Goal: Navigation & Orientation: Find specific page/section

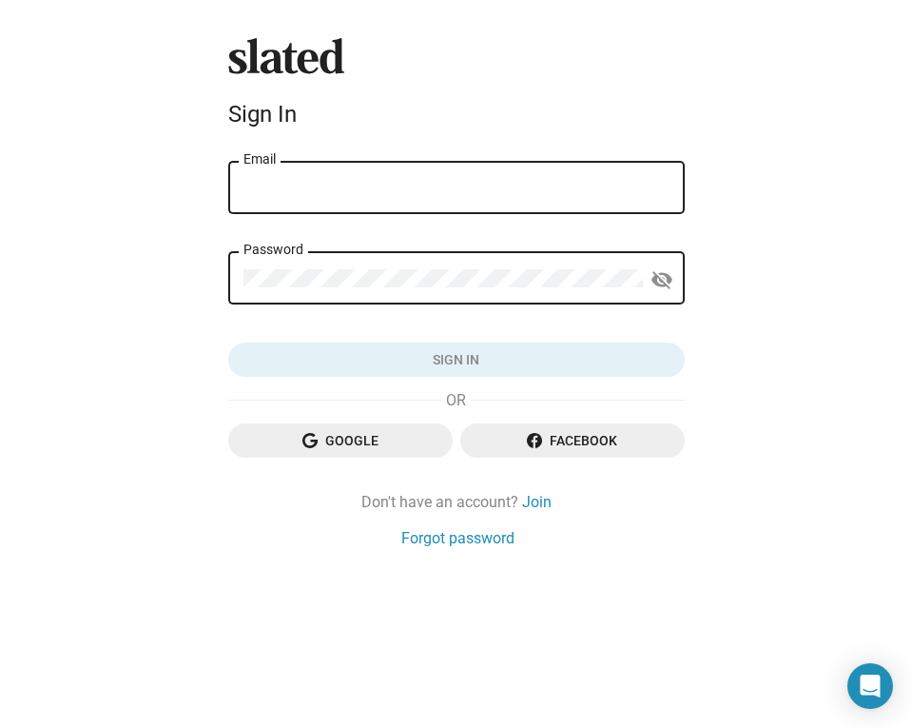
type input "[PERSON_NAME][EMAIL_ADDRESS][DOMAIN_NAME]"
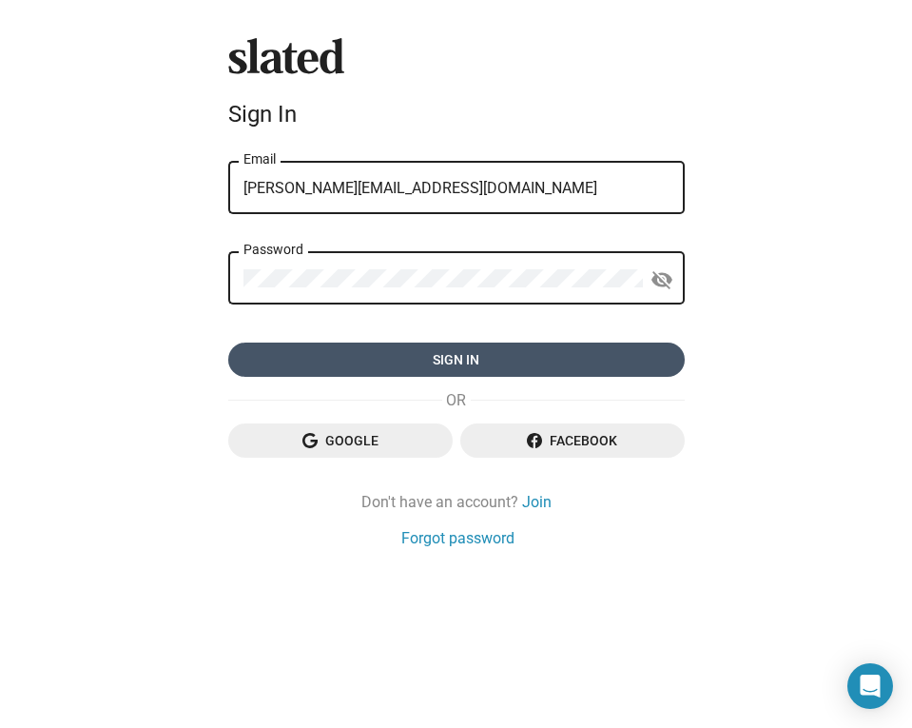
click at [448, 360] on span "Sign in" at bounding box center [456, 359] width 426 height 34
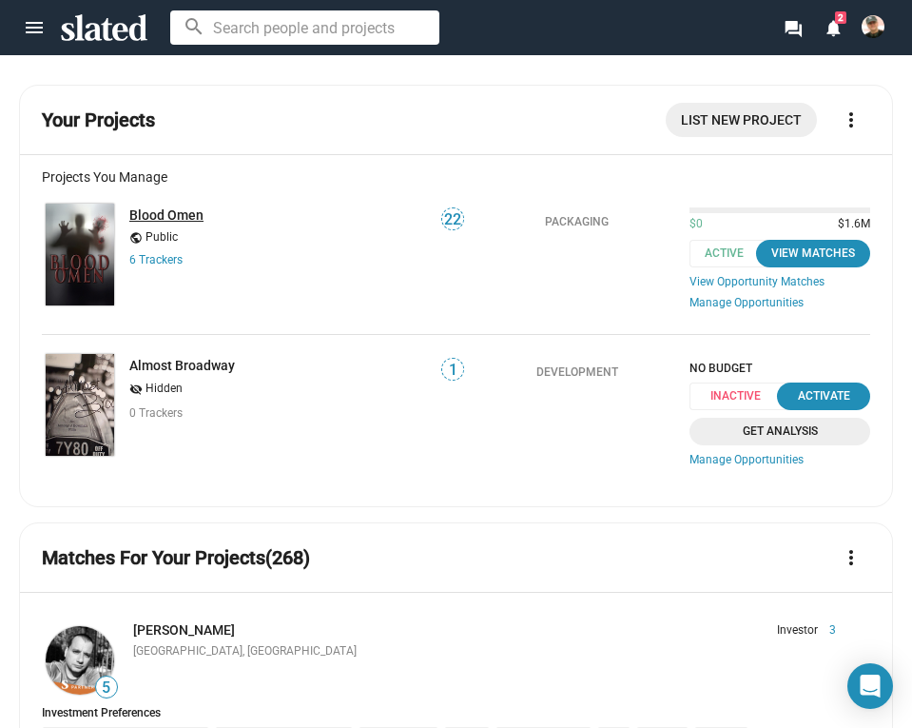
click at [181, 212] on link "Blood Omen" at bounding box center [166, 214] width 74 height 15
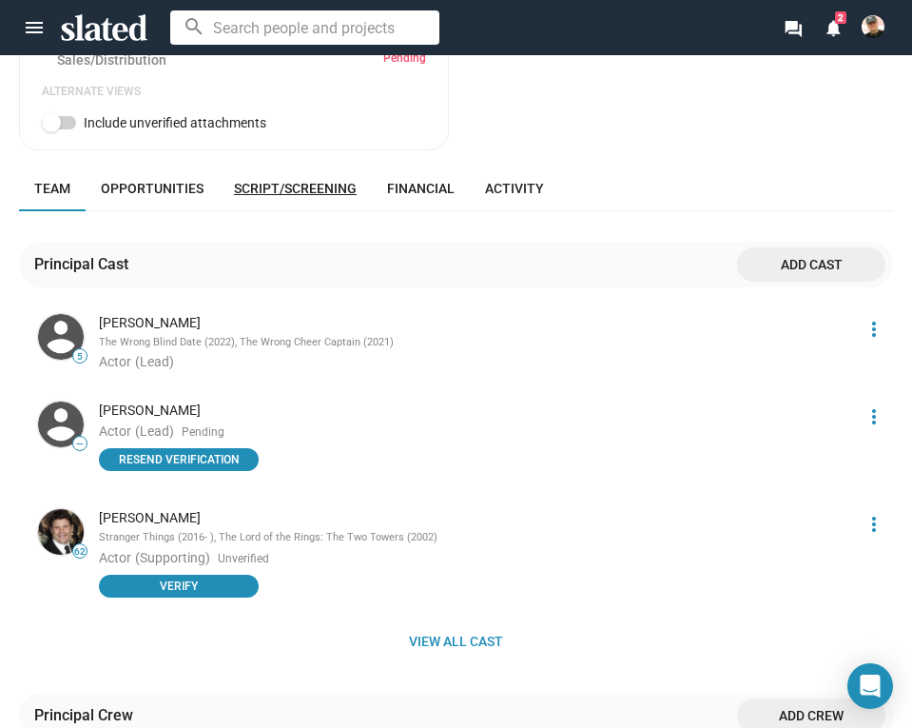
scroll to position [1164, 0]
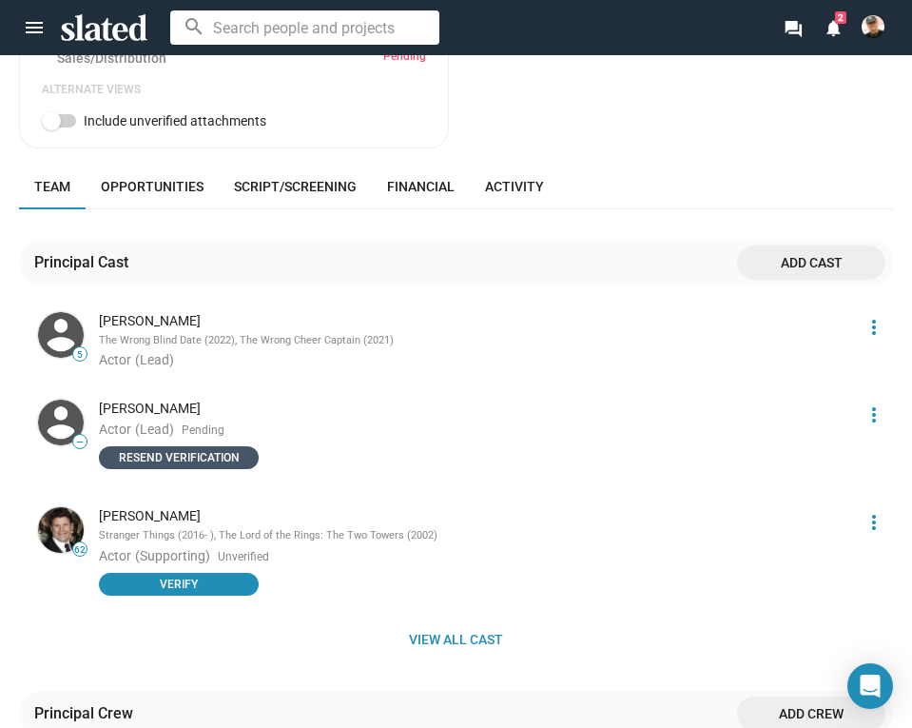
click at [173, 448] on span "Resend verification" at bounding box center [178, 457] width 137 height 19
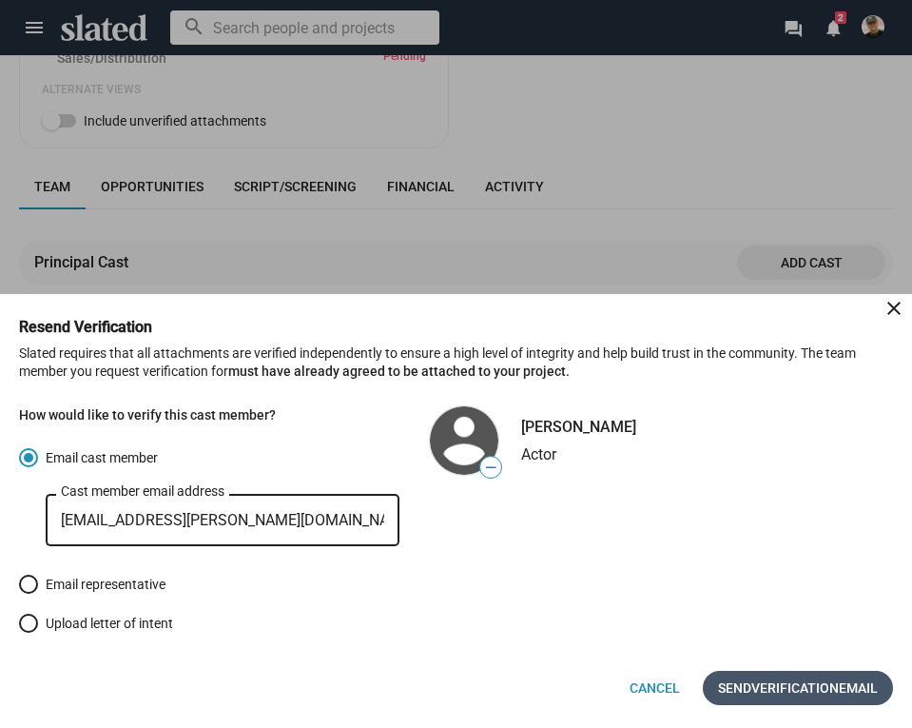
click at [799, 688] on span "Verification" at bounding box center [795, 688] width 88 height 34
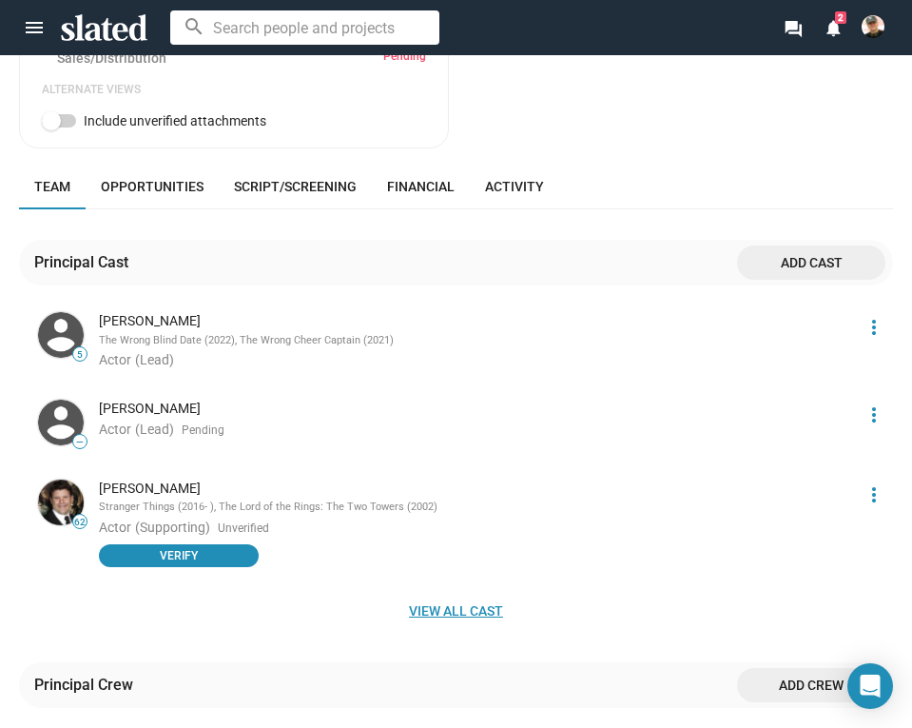
click at [474, 594] on span "View all cast" at bounding box center [456, 611] width 844 height 34
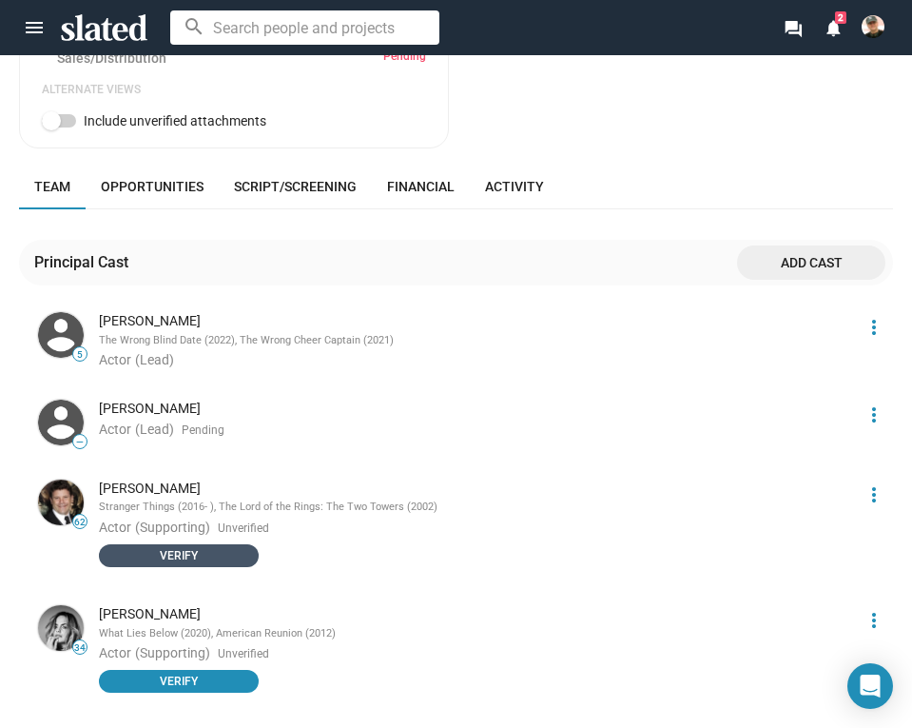
click at [176, 546] on span "Verify" at bounding box center [178, 555] width 137 height 19
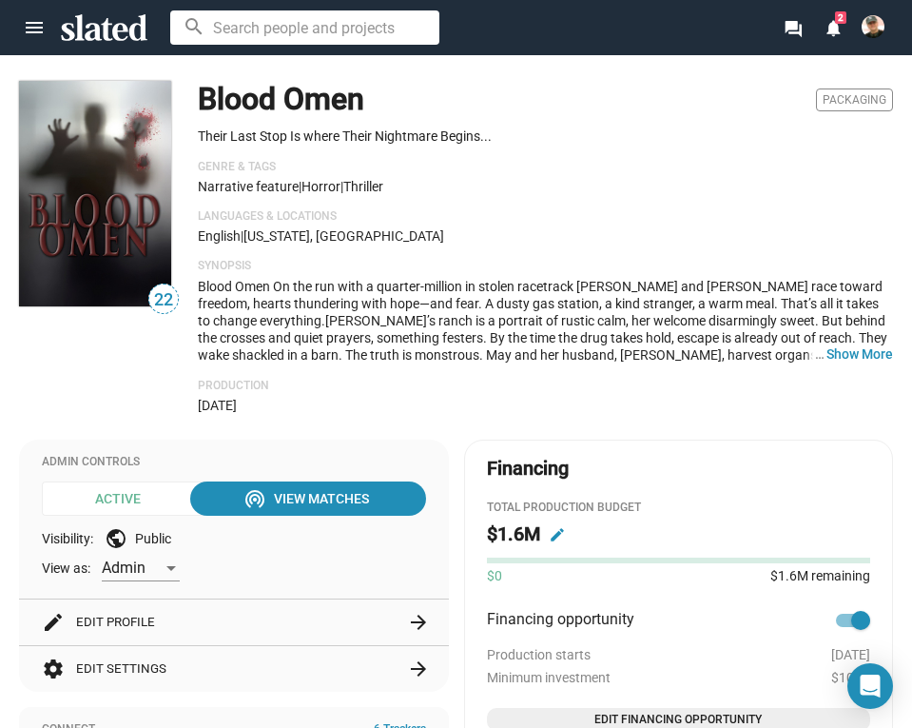
scroll to position [0, 0]
click at [841, 16] on span "2" at bounding box center [840, 17] width 11 height 12
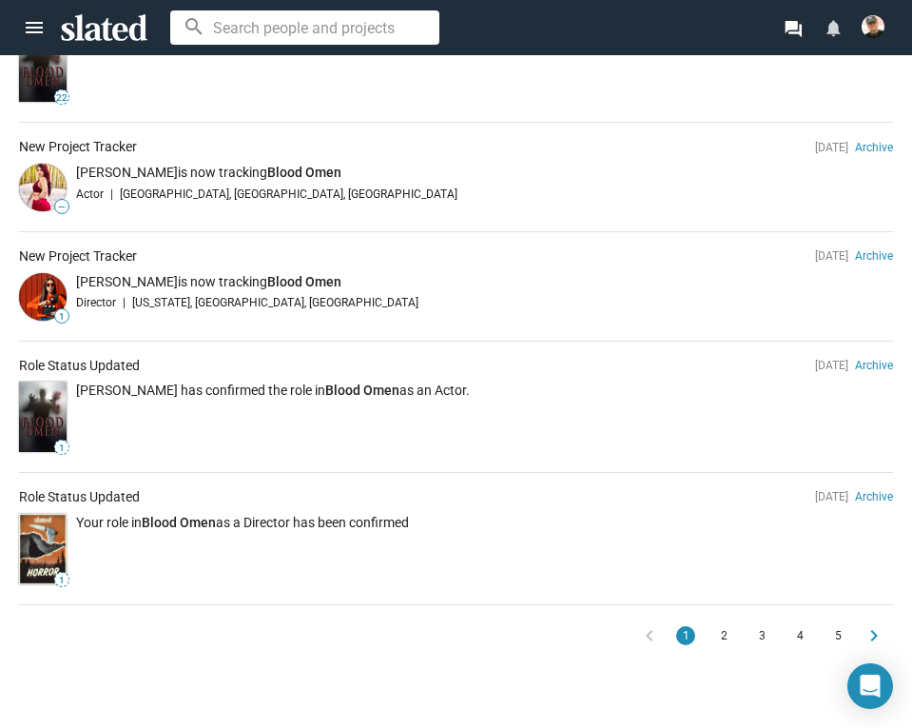
scroll to position [1010, 0]
click at [726, 625] on span "2" at bounding box center [723, 634] width 15 height 19
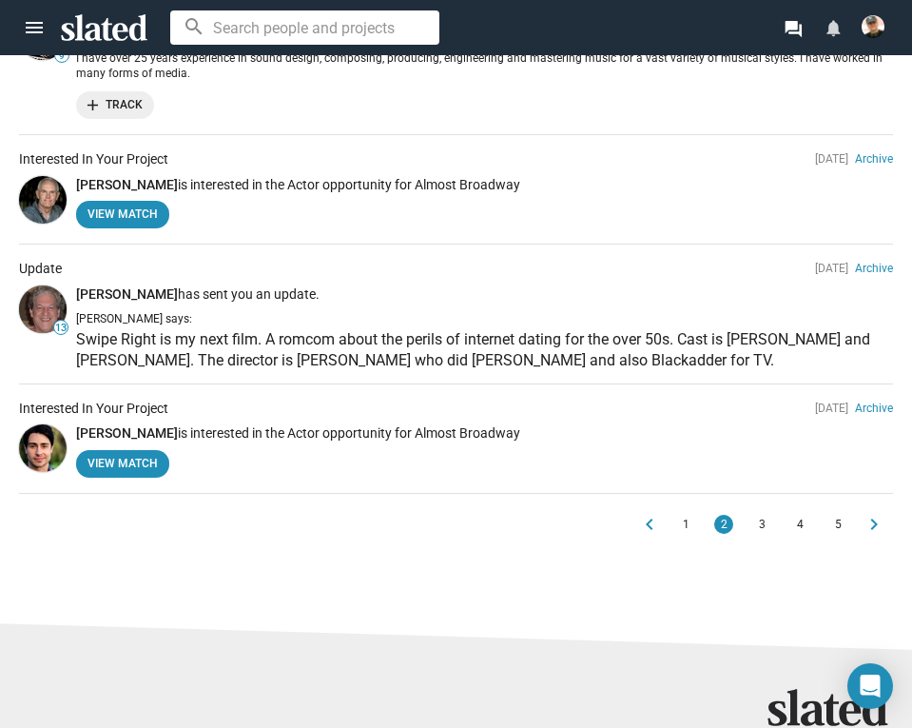
scroll to position [1111, 0]
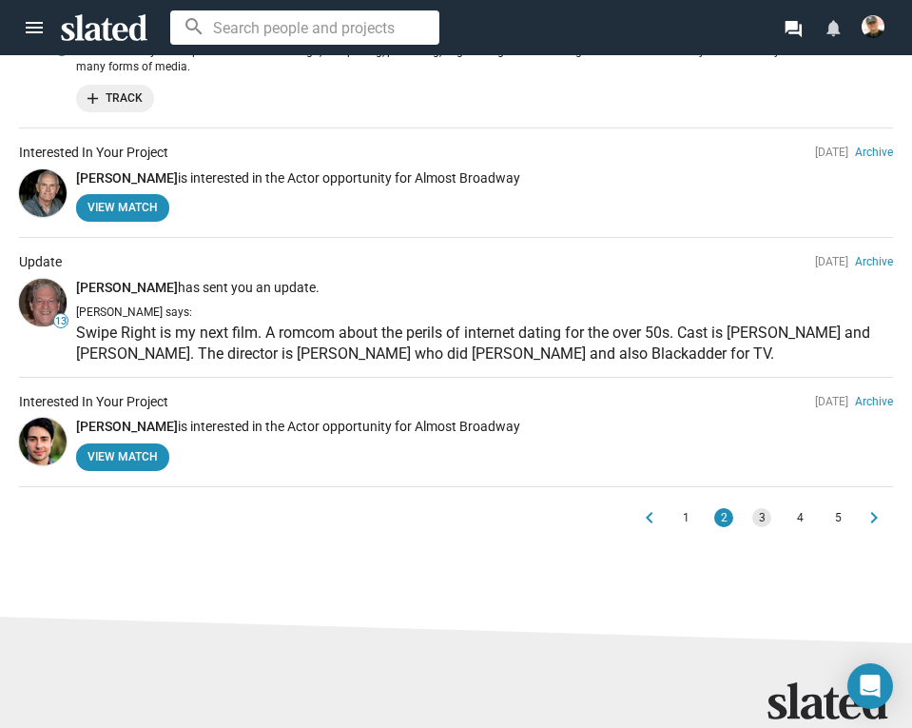
click at [762, 508] on span "3" at bounding box center [761, 517] width 15 height 19
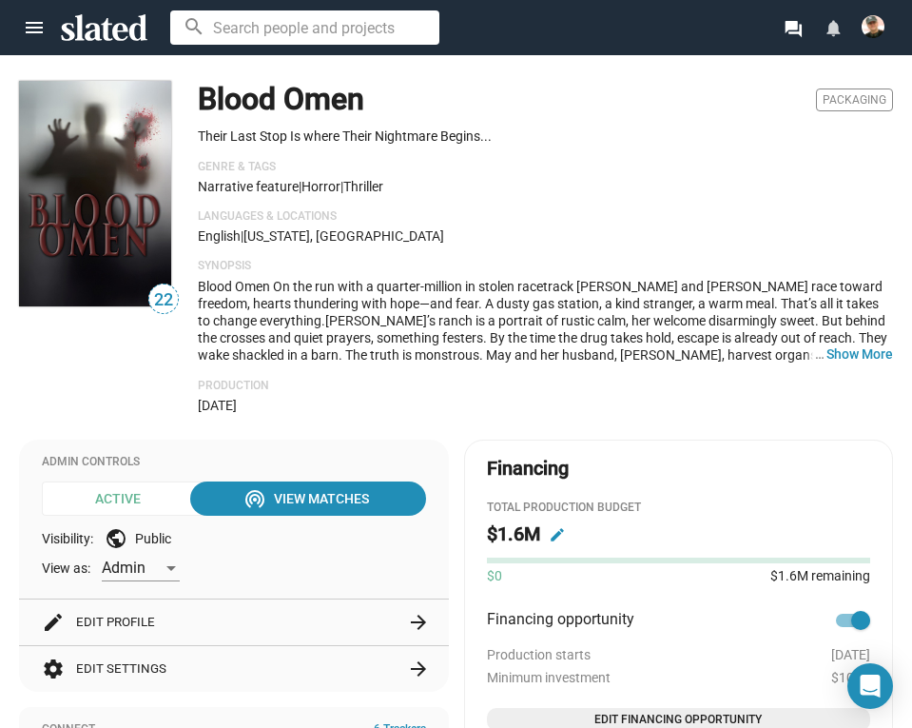
click at [873, 21] on img at bounding box center [873, 26] width 23 height 23
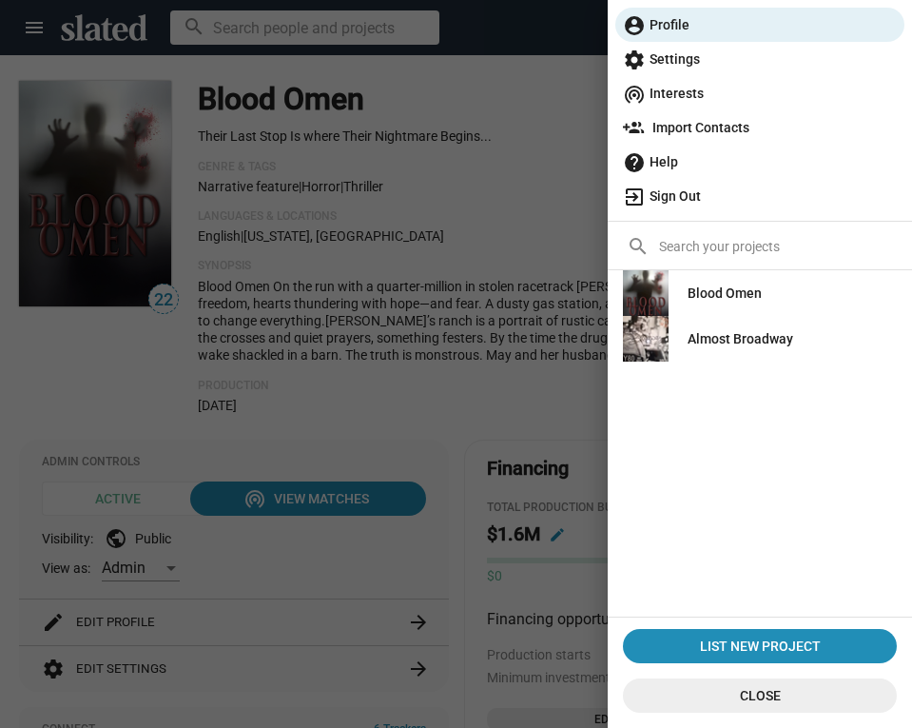
click at [671, 195] on span "exit_to_app Sign Out" at bounding box center [760, 196] width 274 height 34
